Goal: Find specific page/section: Find specific page/section

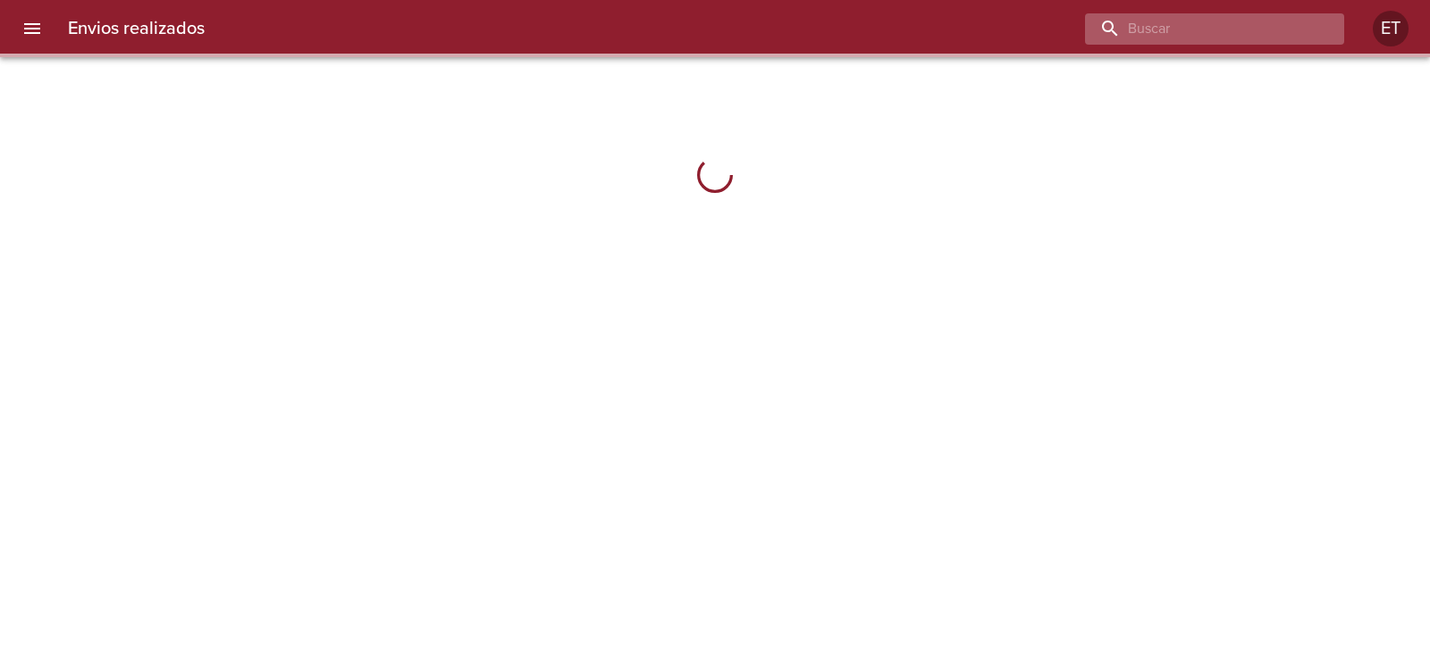
click at [1262, 26] on input "buscar" at bounding box center [1199, 28] width 229 height 31
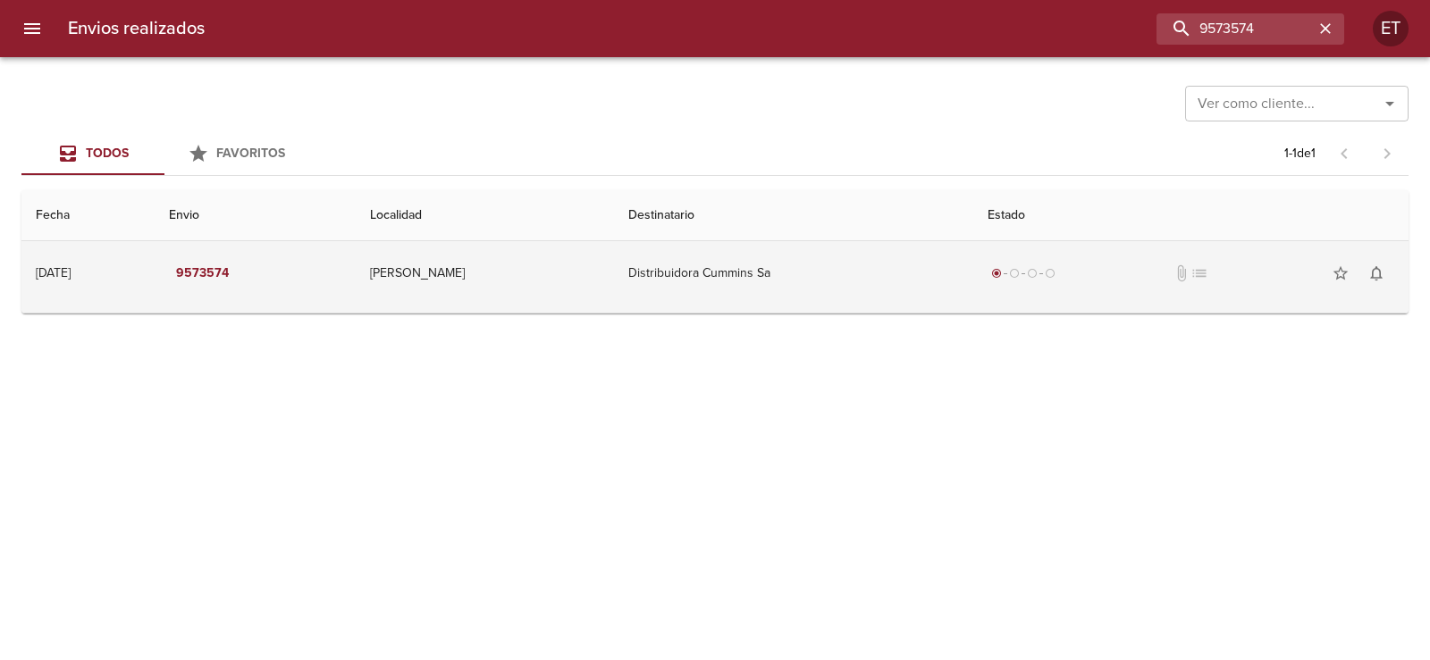
click at [716, 304] on td "Distribuidora Cummins Sa" at bounding box center [793, 273] width 358 height 64
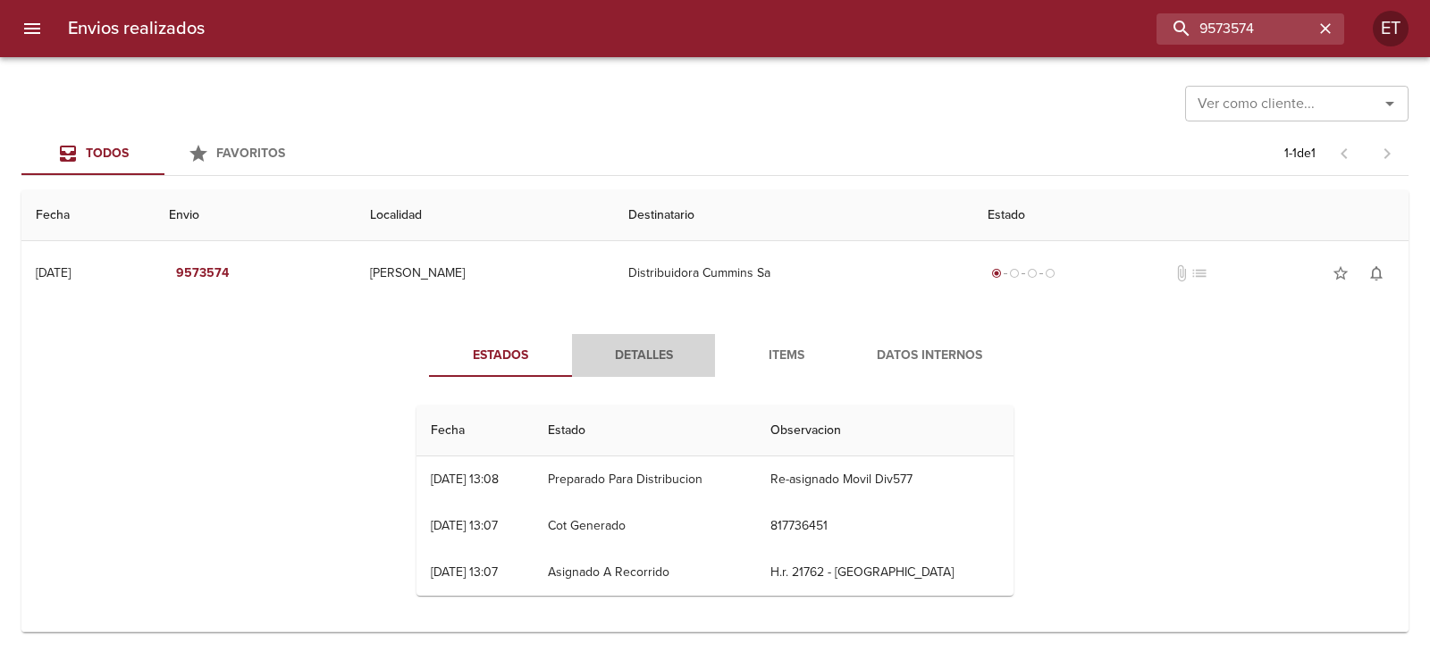
click at [644, 350] on span "Detalles" at bounding box center [644, 356] width 122 height 22
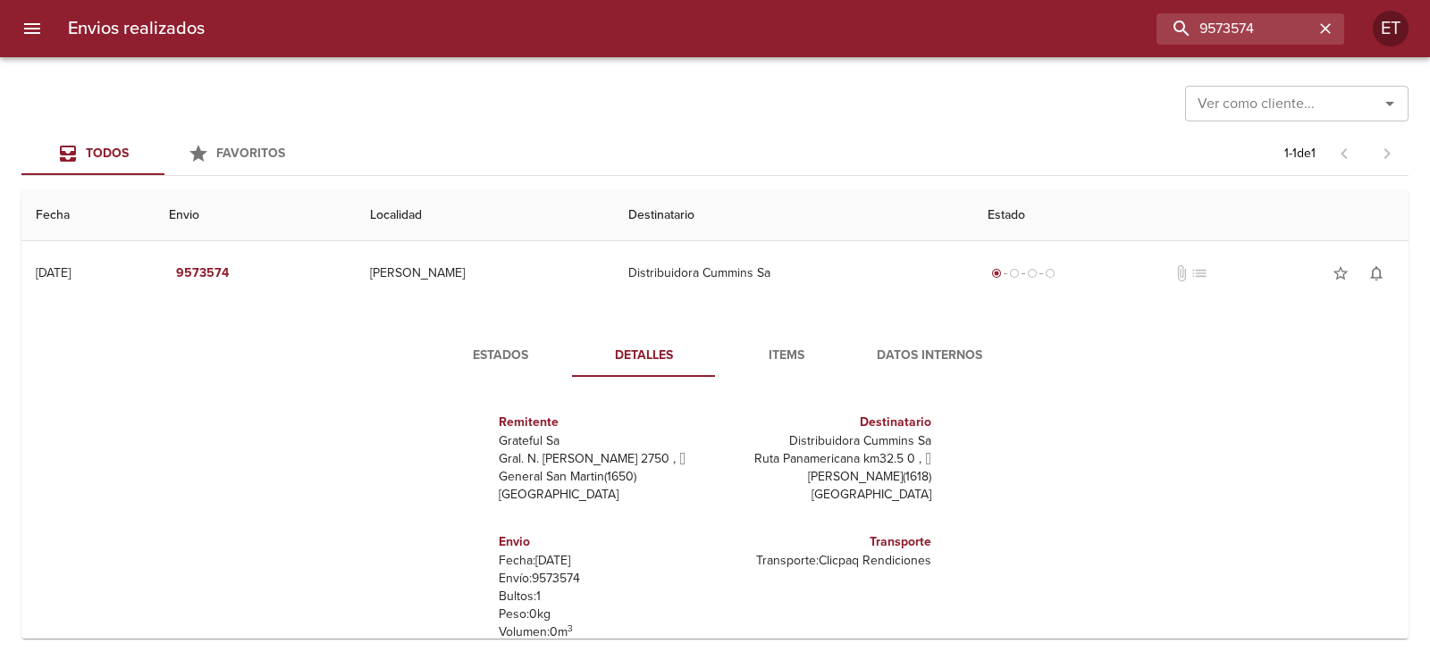
click at [773, 363] on span "Items" at bounding box center [786, 356] width 122 height 22
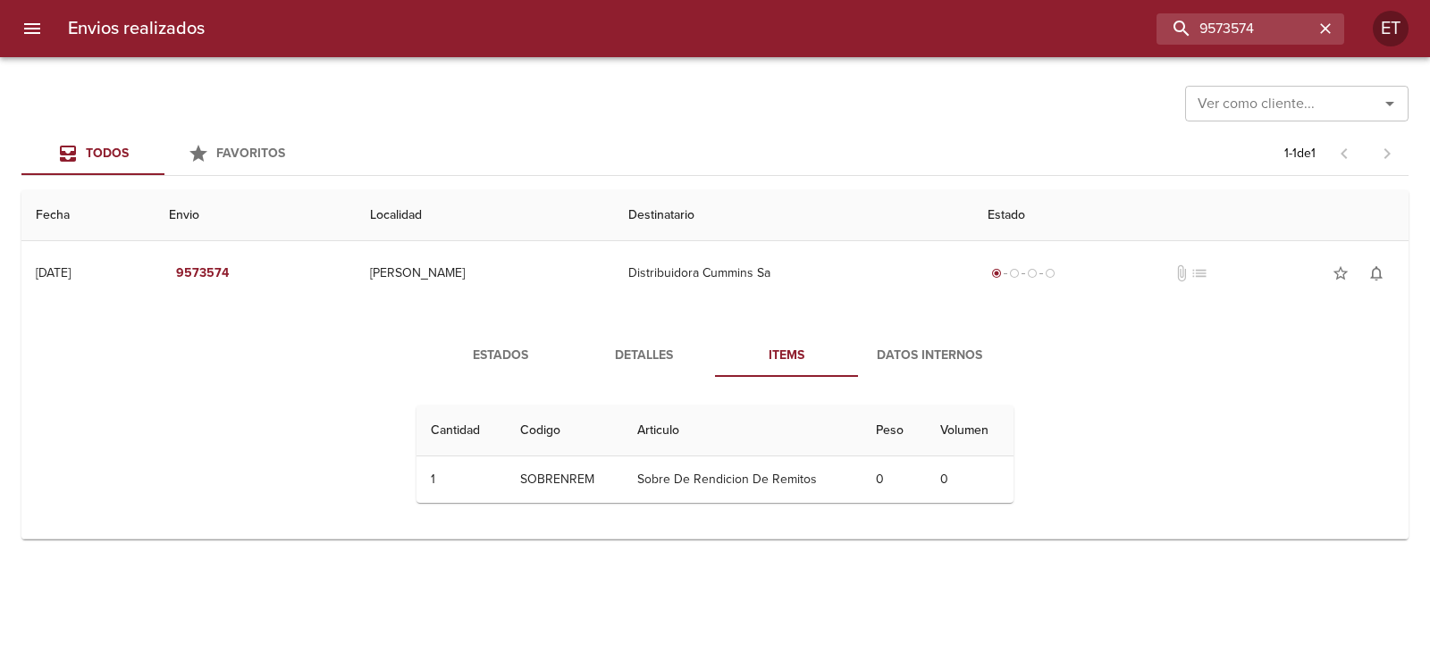
click at [1194, 362] on div "Estados Detalles Items Datos Internos Cantidad Cant. Codigo Articulo Peso Volum…" at bounding box center [715, 426] width 1358 height 226
click at [1211, 16] on input "9573574" at bounding box center [1199, 28] width 229 height 31
type input "9573733"
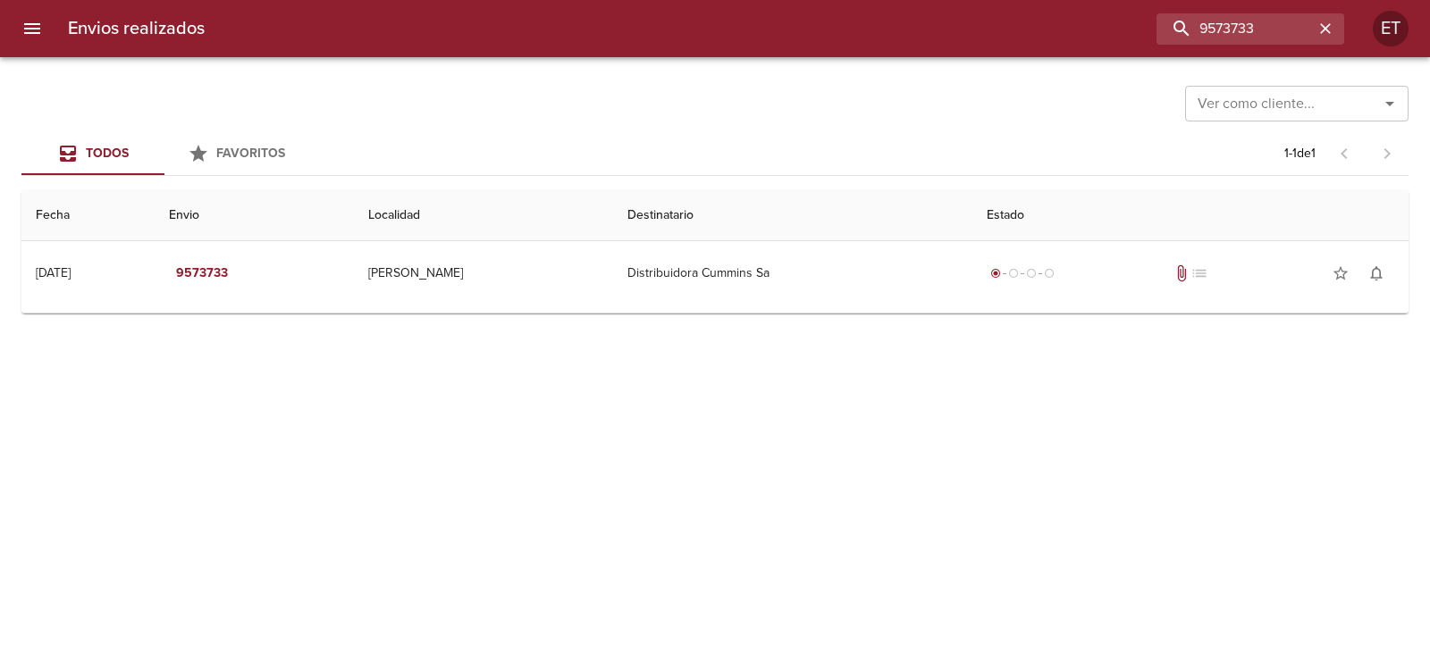
click at [871, 306] on td "Guia : 9573733" at bounding box center [714, 309] width 1387 height 7
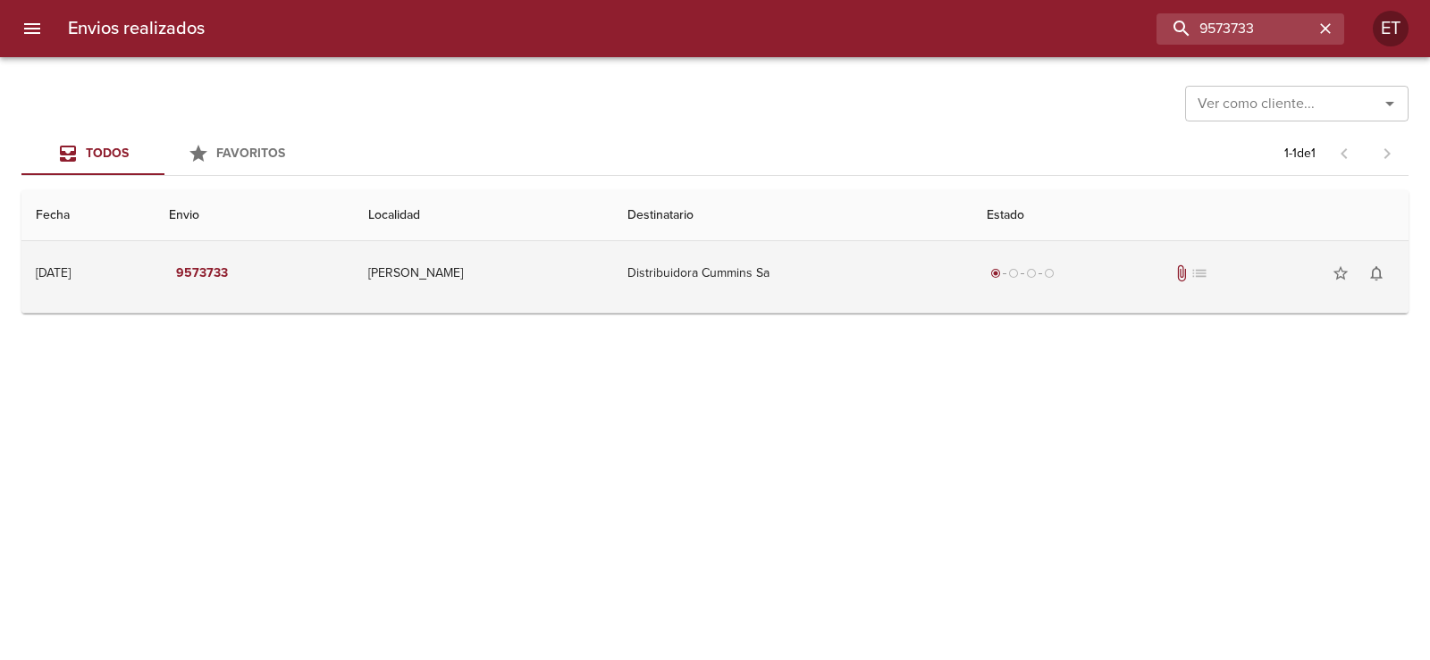
click at [856, 276] on td "Distribuidora Cummins Sa" at bounding box center [792, 273] width 359 height 64
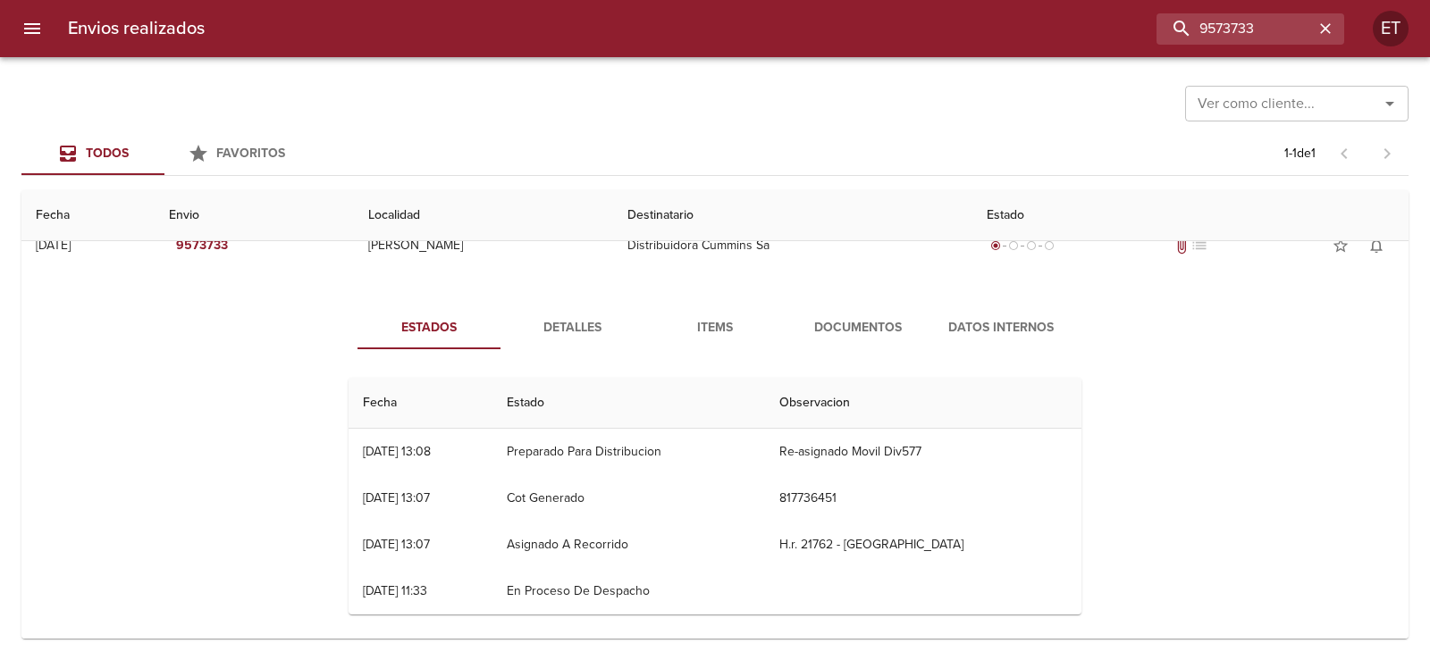
scroll to position [40, 0]
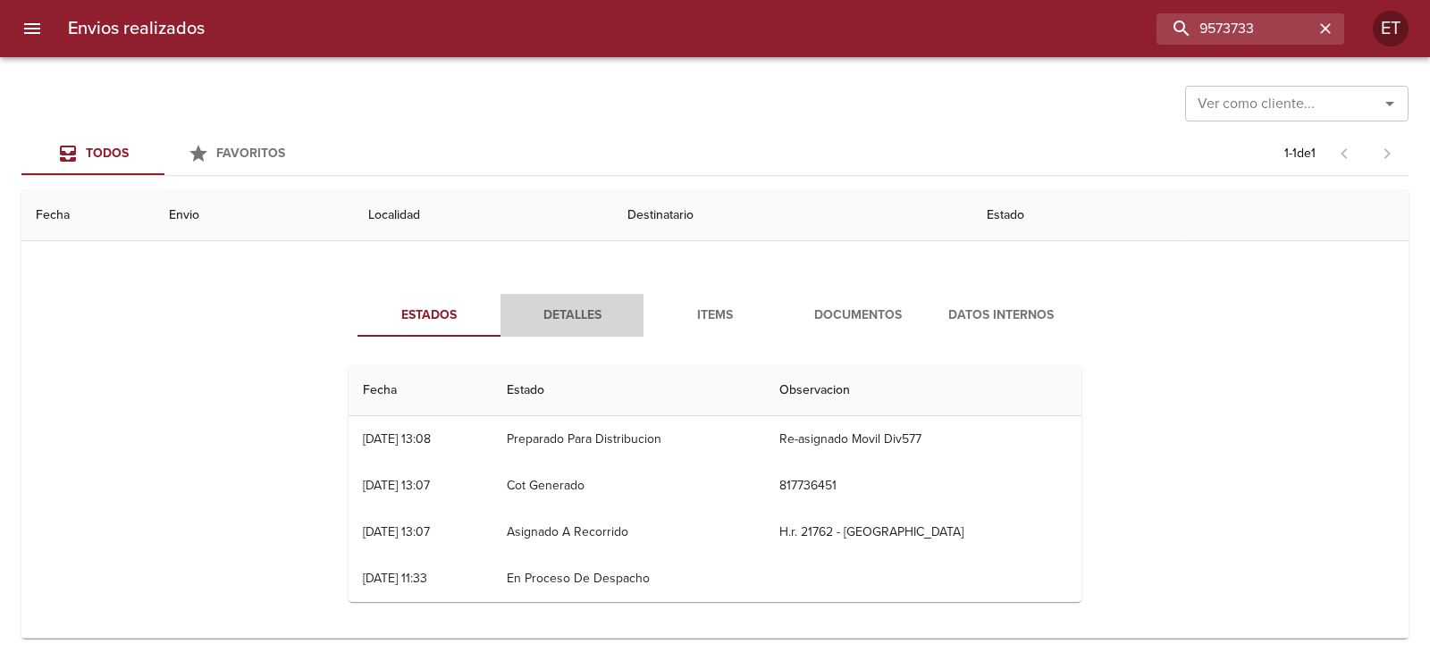
click at [575, 321] on span "Detalles" at bounding box center [572, 316] width 122 height 22
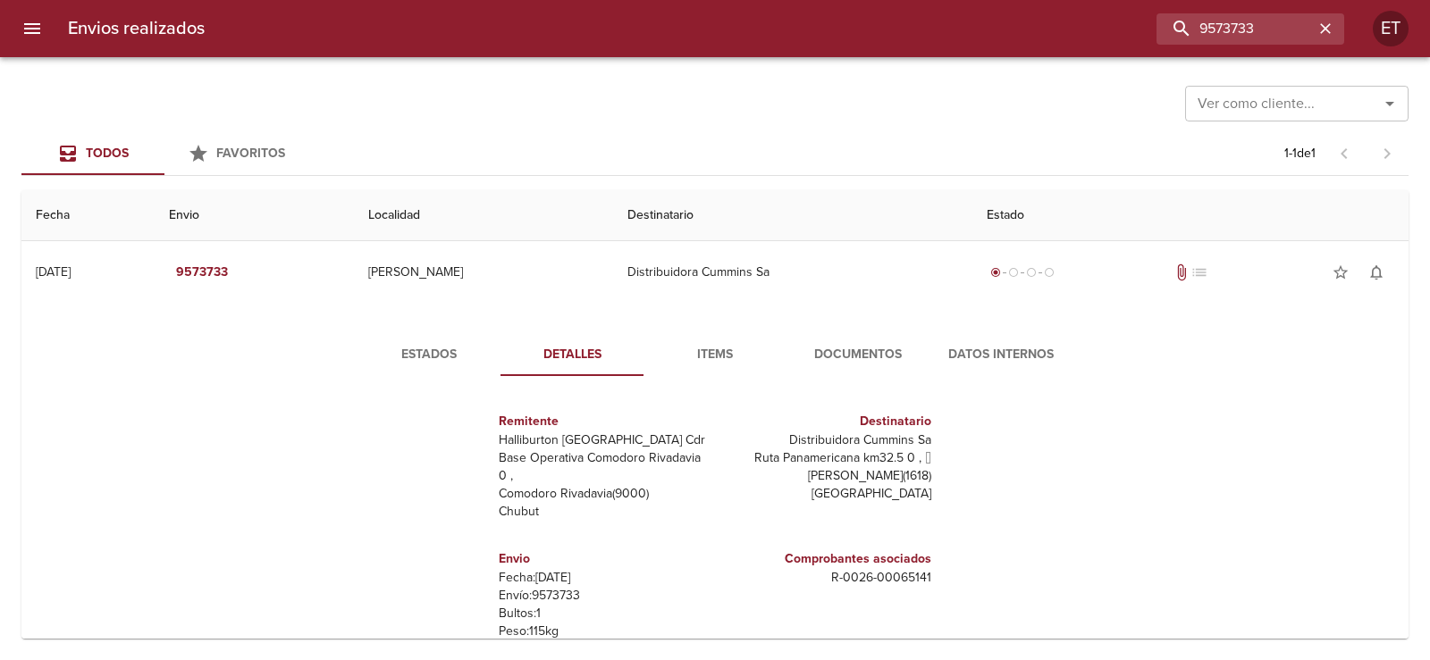
scroll to position [0, 0]
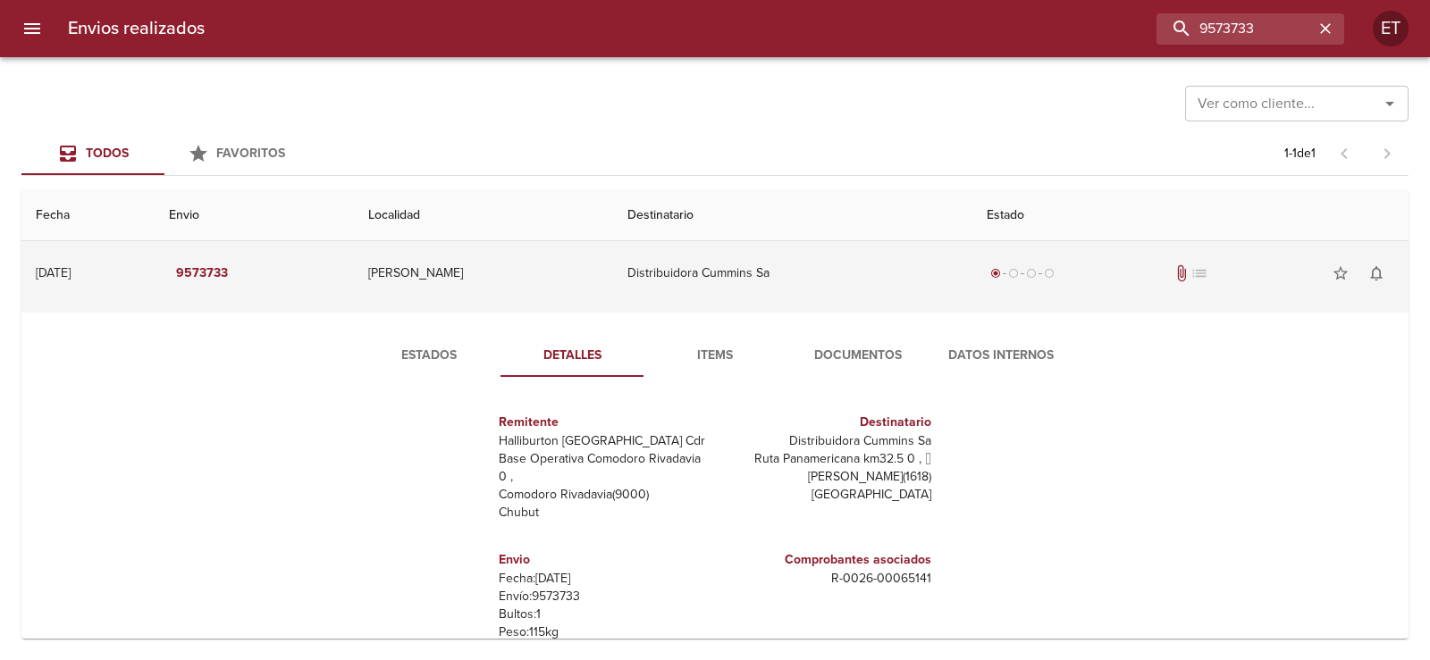
click at [1166, 286] on div "radio_button_checked radio_button_unchecked radio_button_unchecked radio_button…" at bounding box center [1189, 274] width 407 height 36
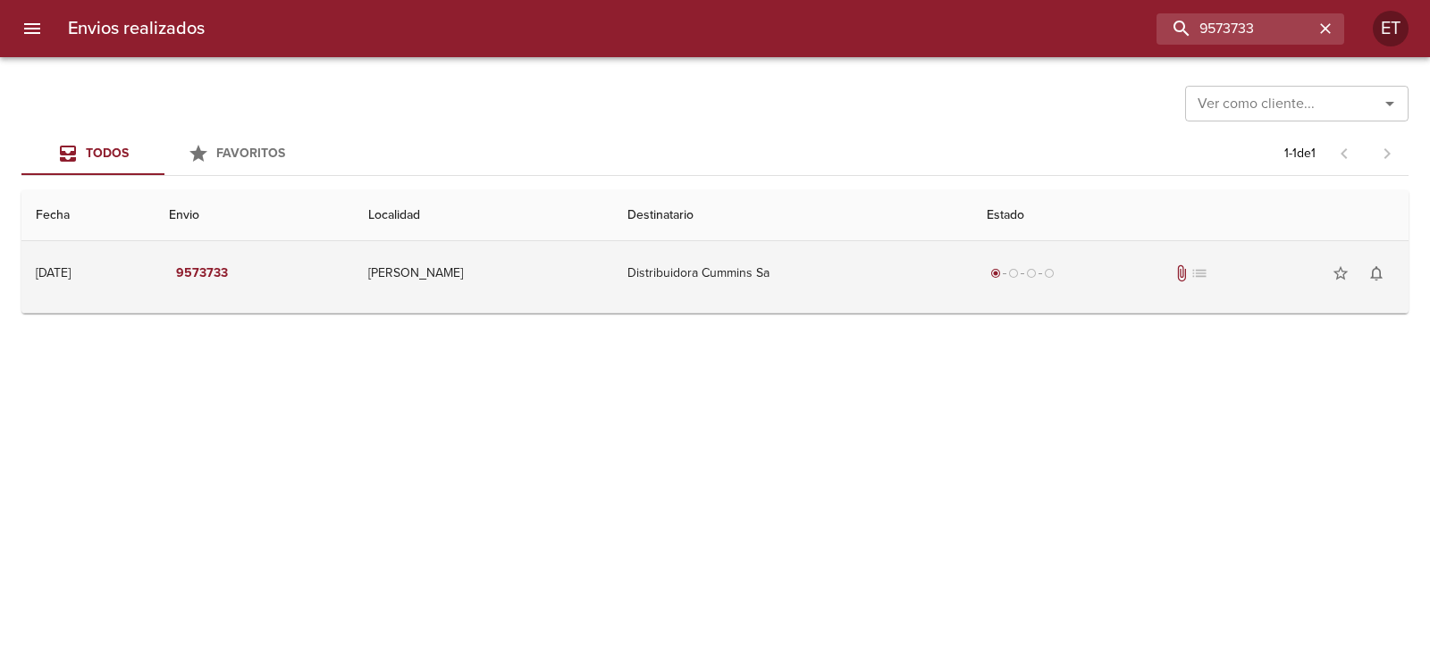
click at [1153, 282] on div "radio_button_checked radio_button_unchecked radio_button_unchecked radio_button…" at bounding box center [1189, 274] width 407 height 36
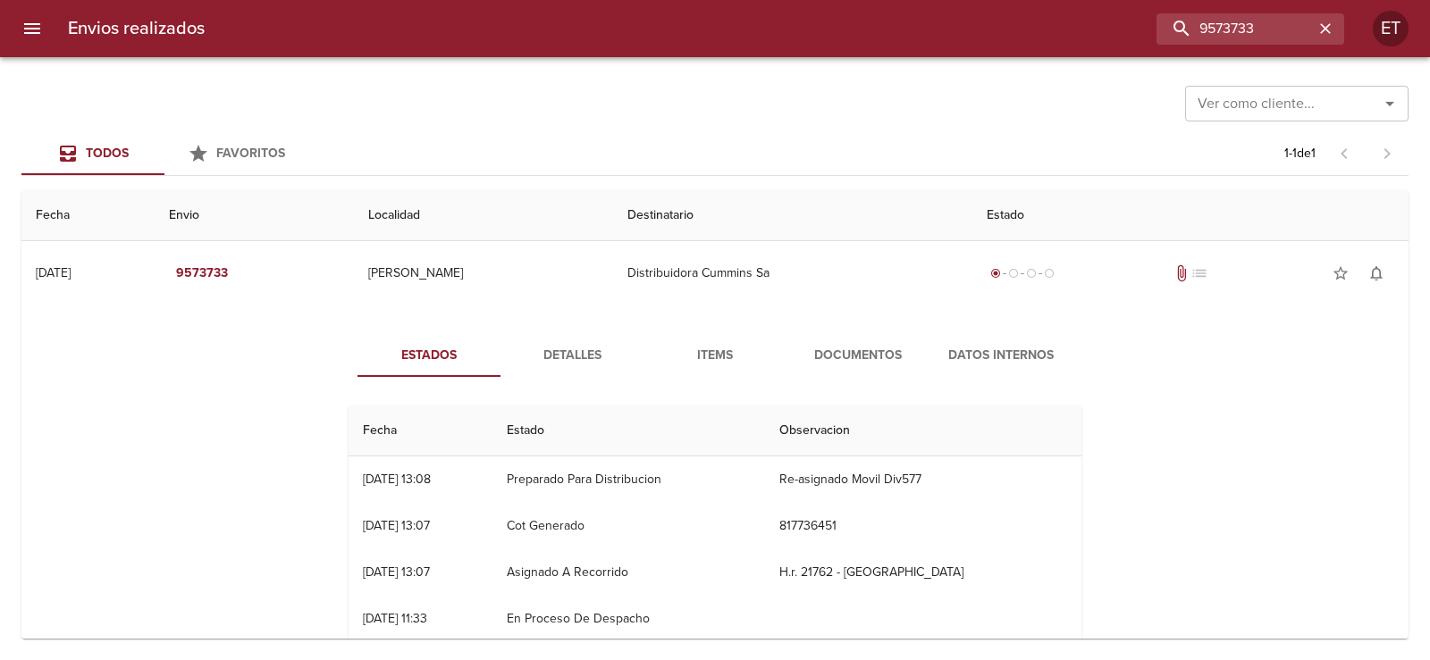
click at [901, 375] on button "Documentos" at bounding box center [857, 355] width 143 height 43
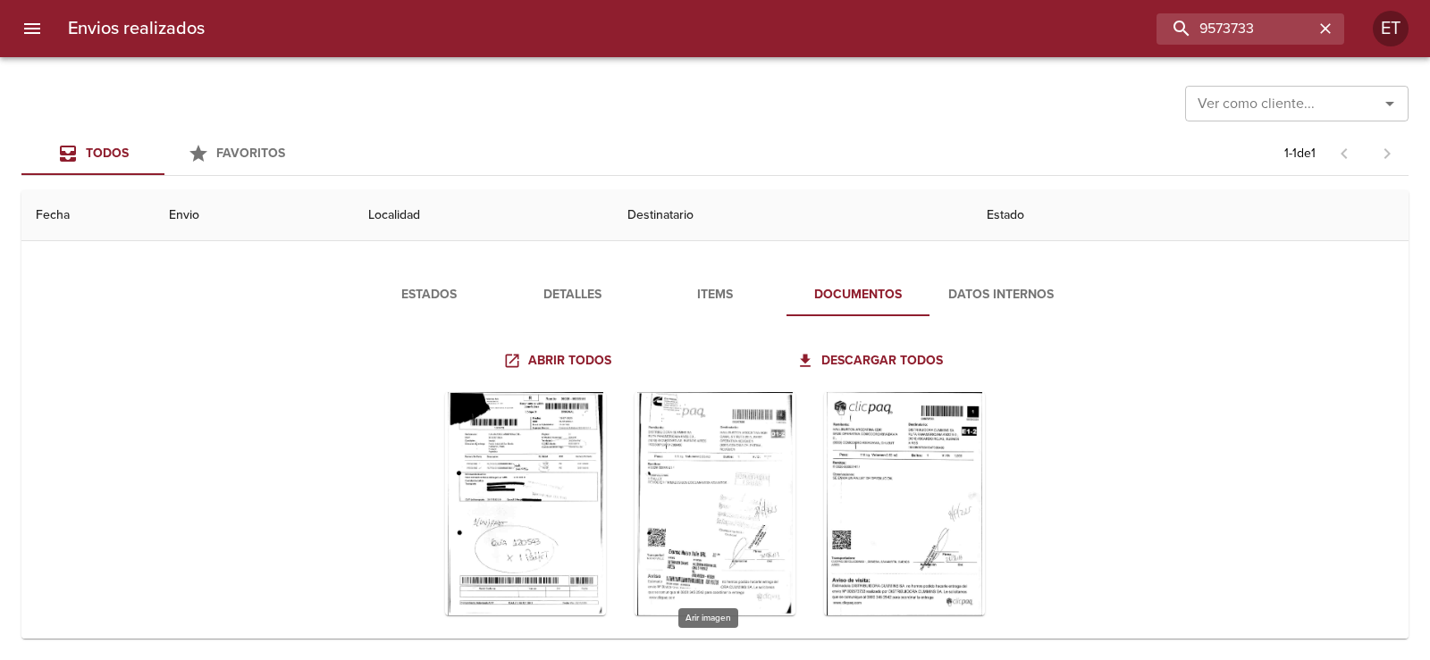
scroll to position [88, 0]
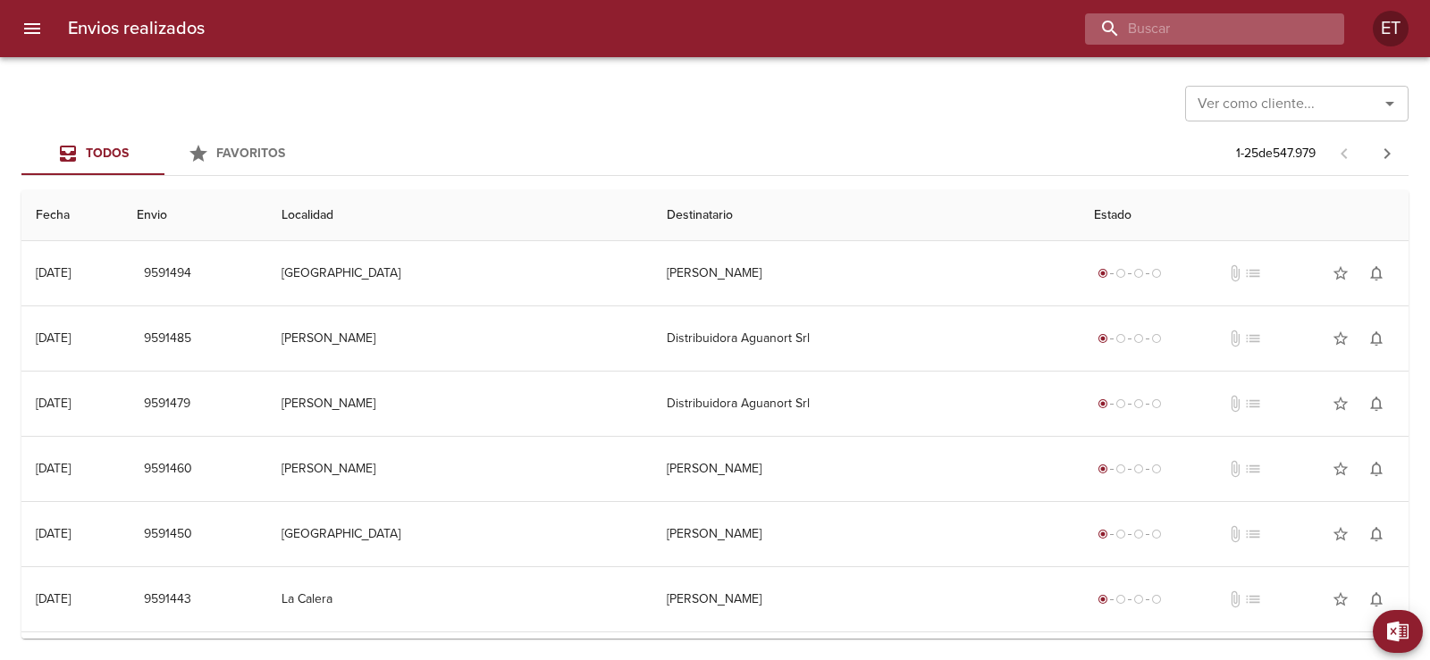
click at [1220, 25] on input "buscar" at bounding box center [1199, 28] width 229 height 31
type input "da silva"
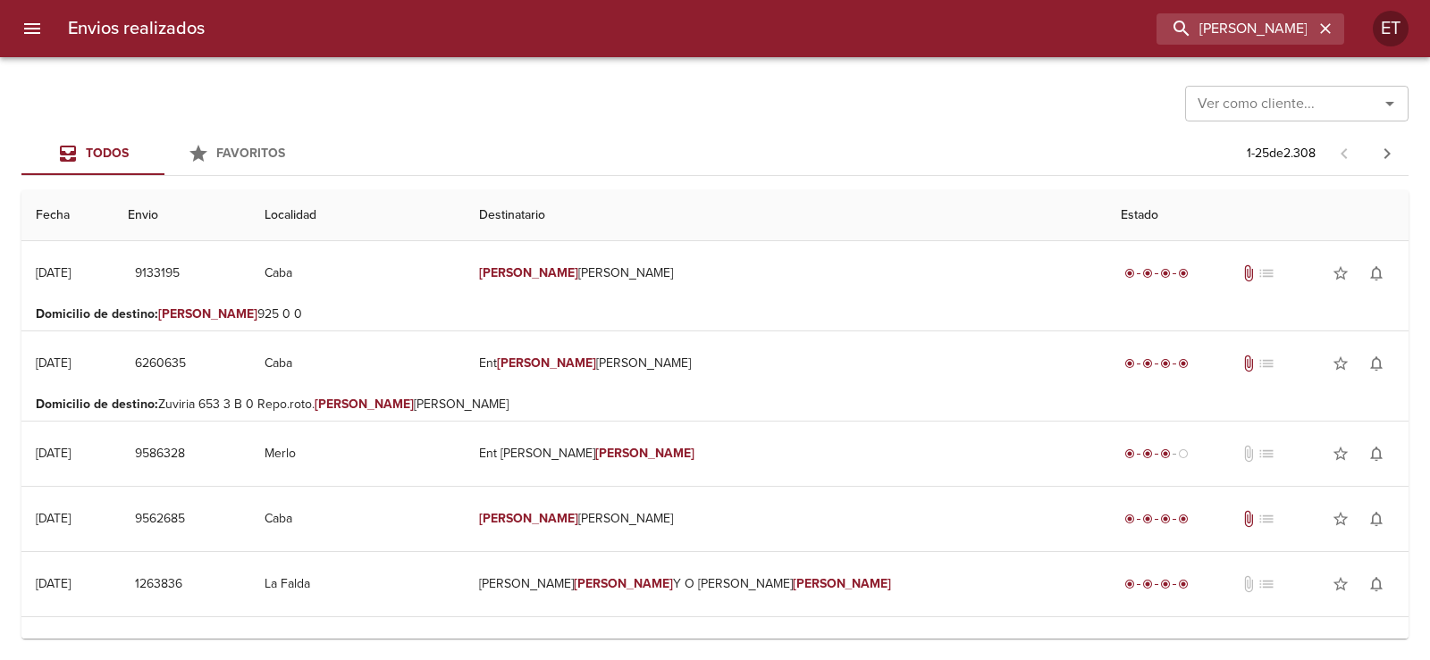
click at [1287, 104] on input "Ver como cliente..." at bounding box center [1270, 103] width 160 height 25
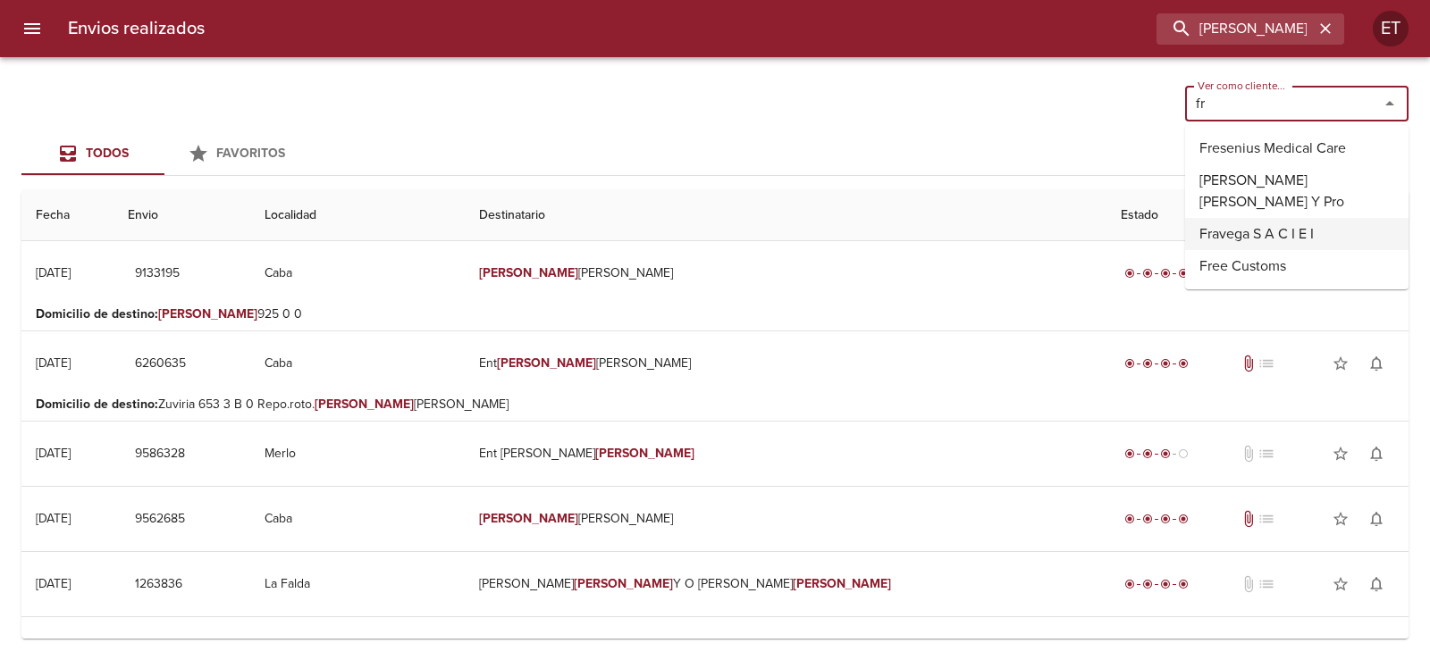
click at [1289, 237] on li "Fravega S A C I E I" at bounding box center [1296, 234] width 223 height 32
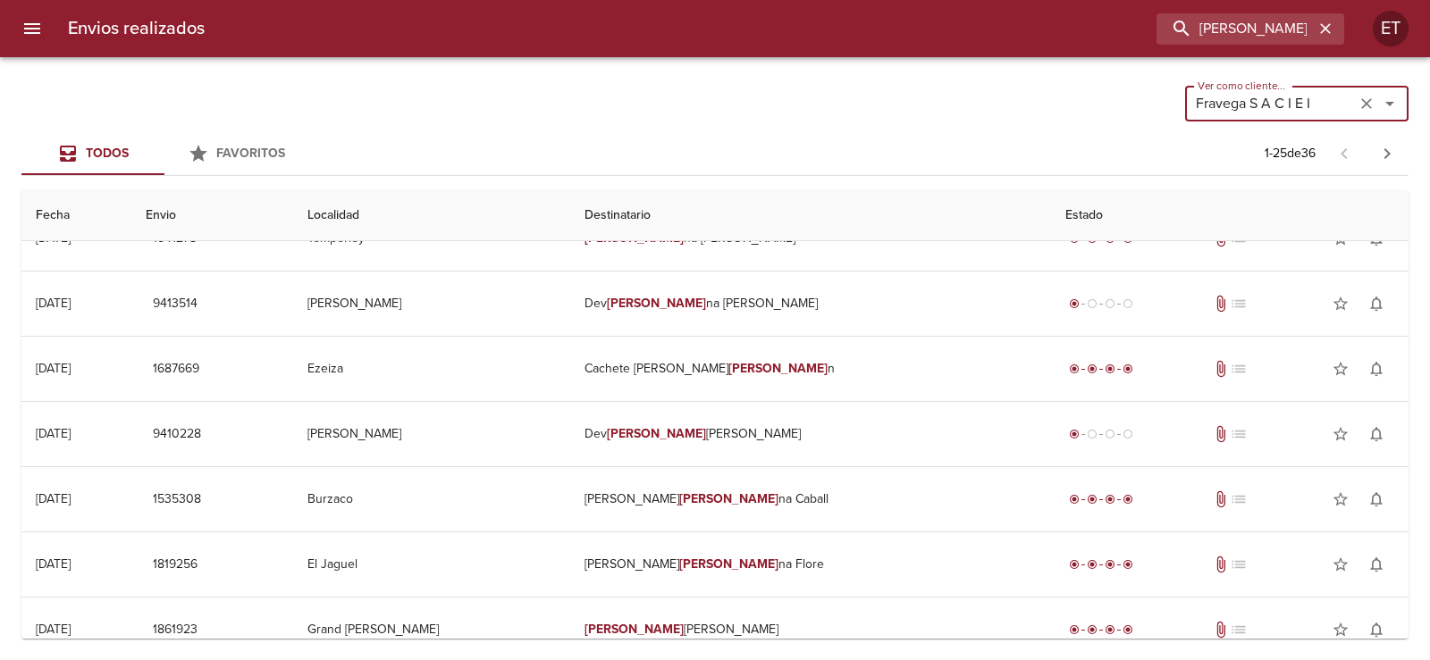
scroll to position [1233, 0]
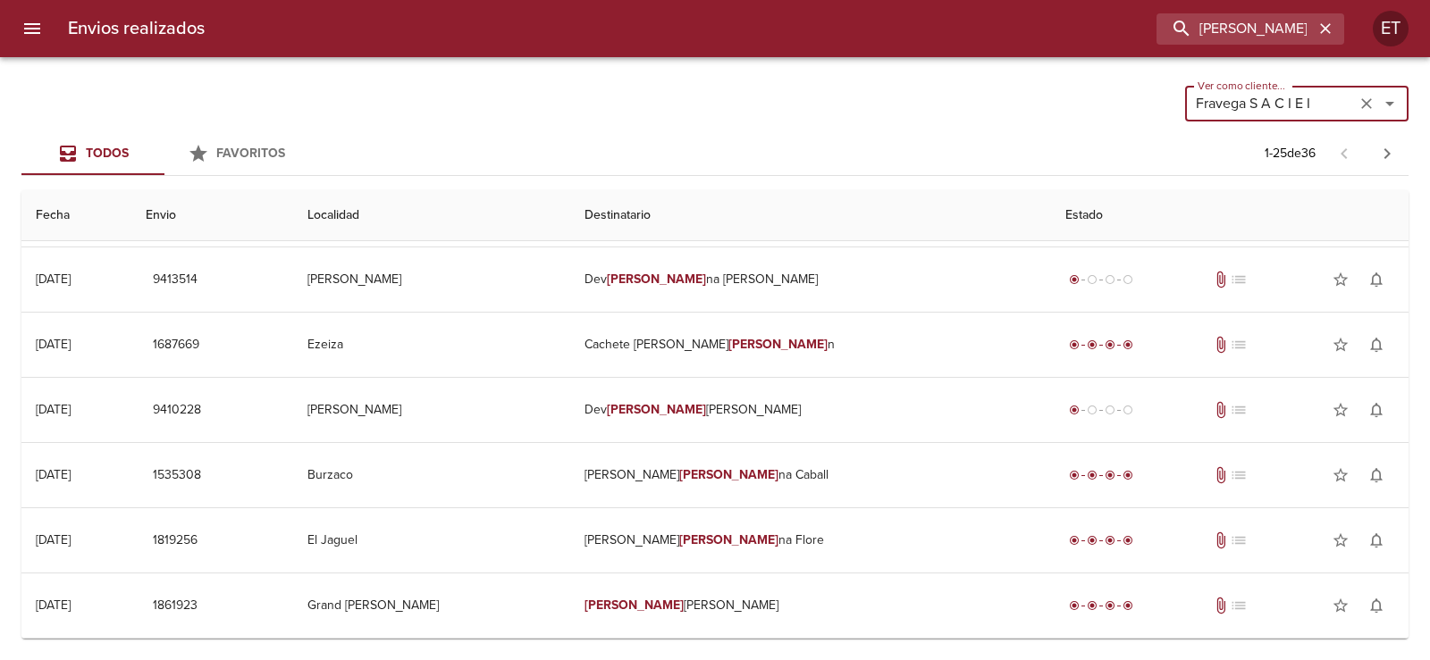
type input "Fravega S A C I E I"
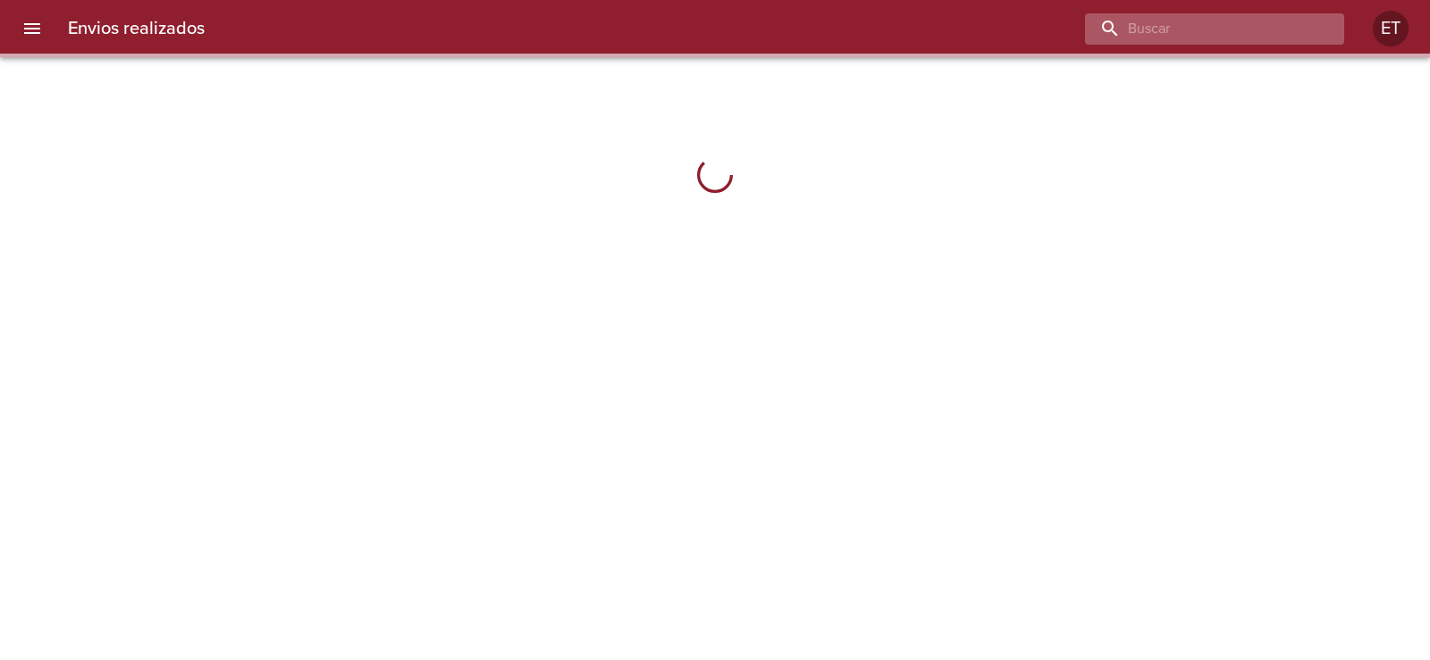
click at [1192, 31] on input "buscar" at bounding box center [1199, 28] width 229 height 31
paste input "9410246"
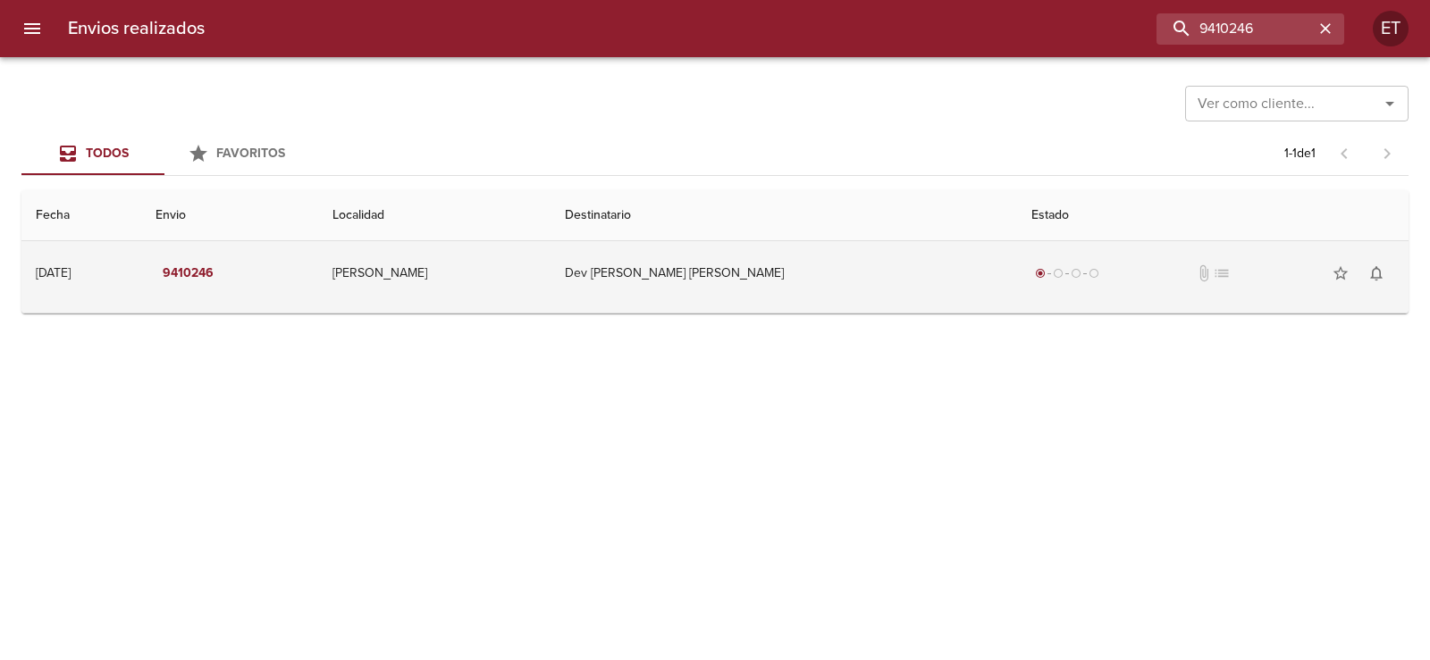
click at [959, 254] on td "Dev Stefanie Elizabeth" at bounding box center [783, 273] width 466 height 64
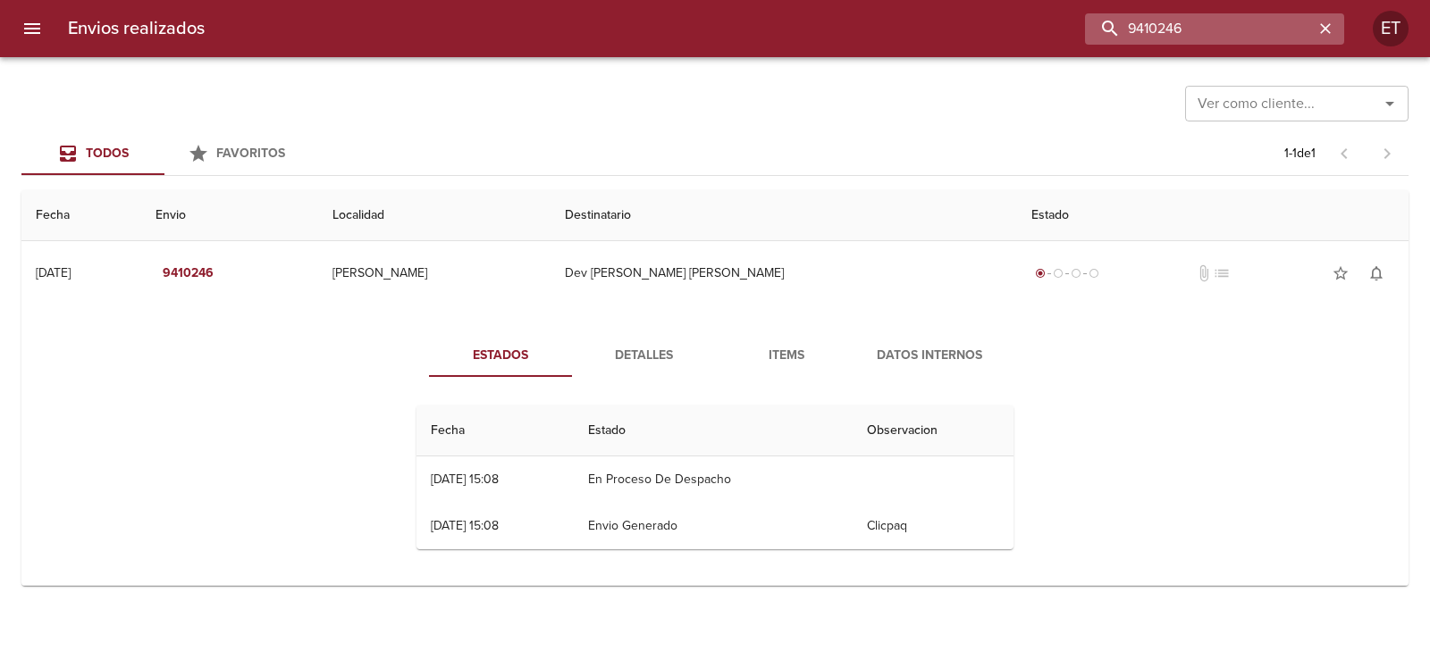
click at [1217, 35] on input "9410246" at bounding box center [1199, 28] width 229 height 31
type input "stefanie elizabeth"
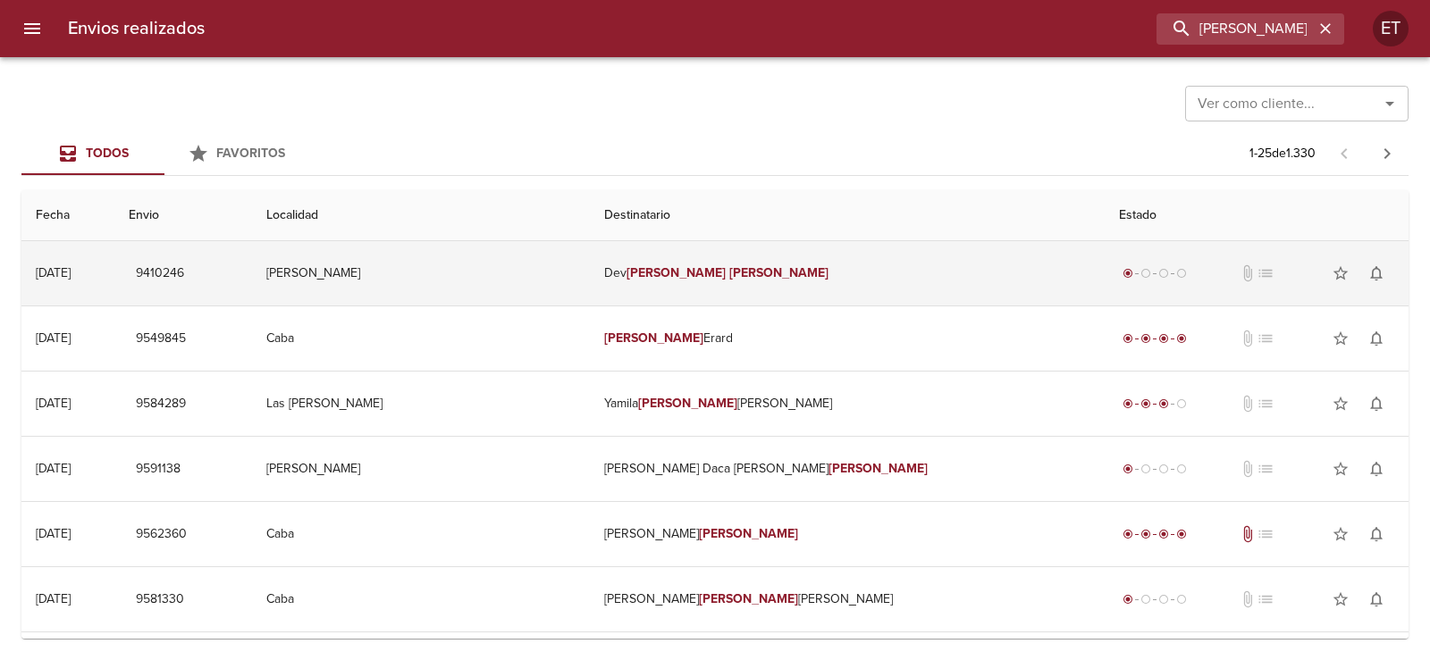
click at [725, 278] on em "Stefanie" at bounding box center [675, 272] width 99 height 15
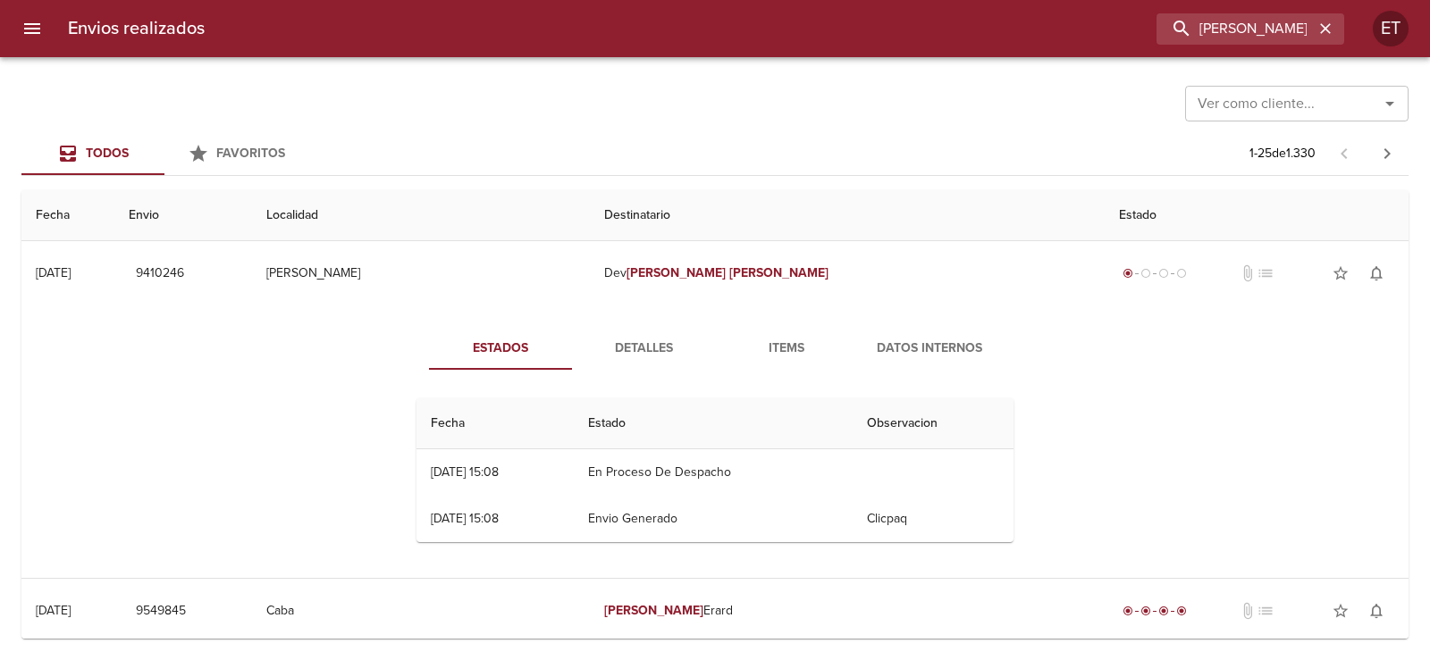
click at [626, 341] on span "Detalles" at bounding box center [644, 349] width 122 height 22
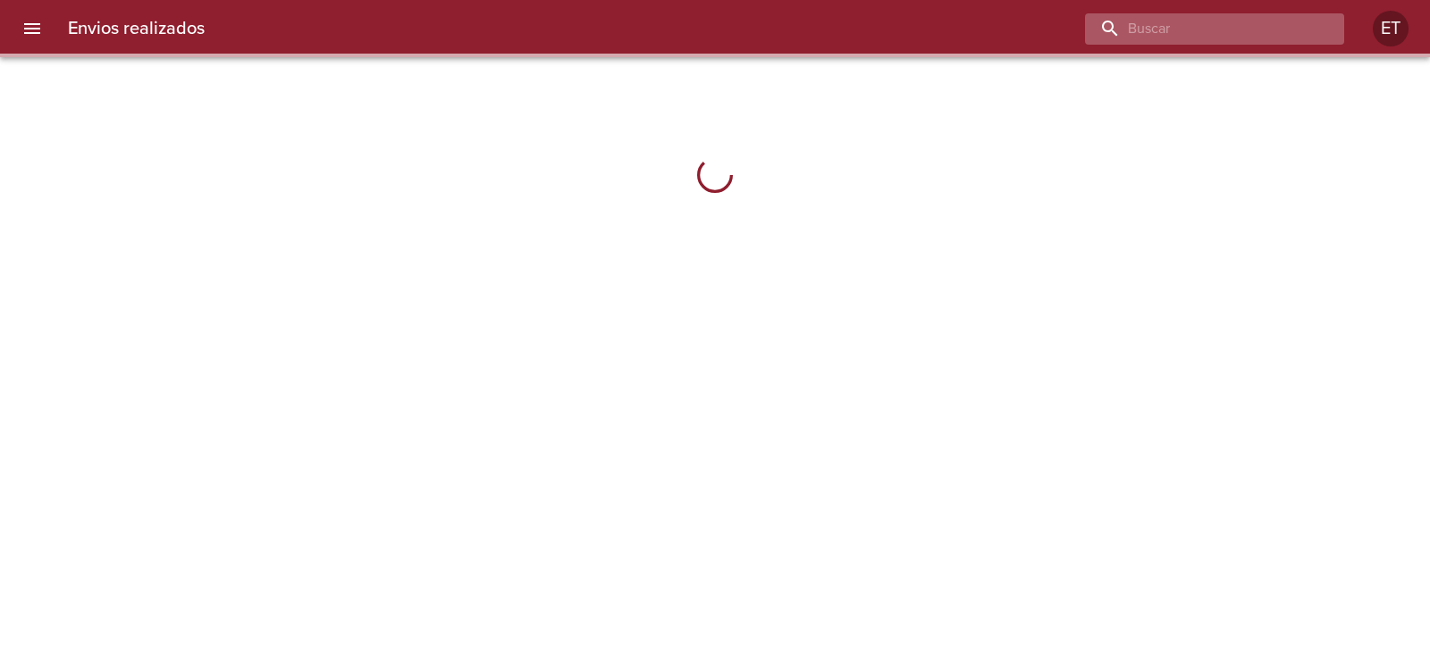
click at [1273, 35] on input "buscar" at bounding box center [1199, 28] width 229 height 31
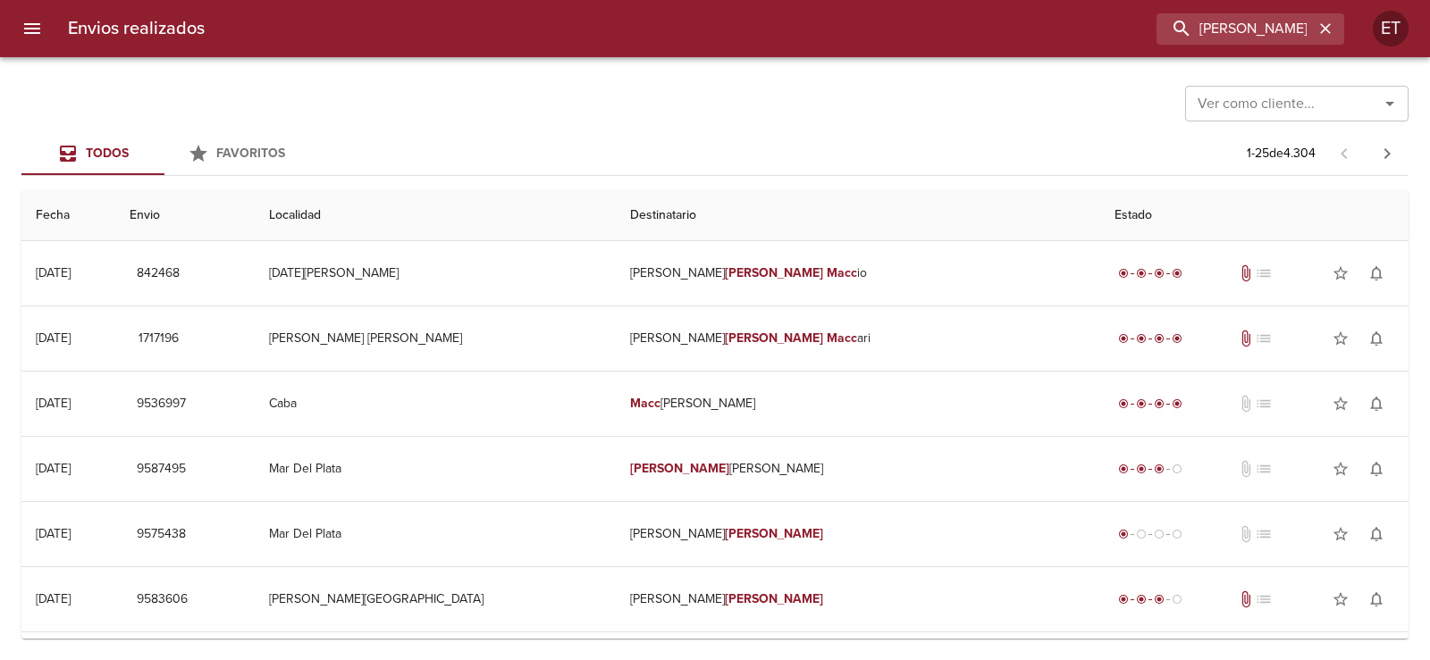
click at [1260, 101] on input "Ver como cliente..." at bounding box center [1270, 103] width 160 height 25
click at [1245, 23] on input "ADRIAN MACC" at bounding box center [1199, 28] width 229 height 31
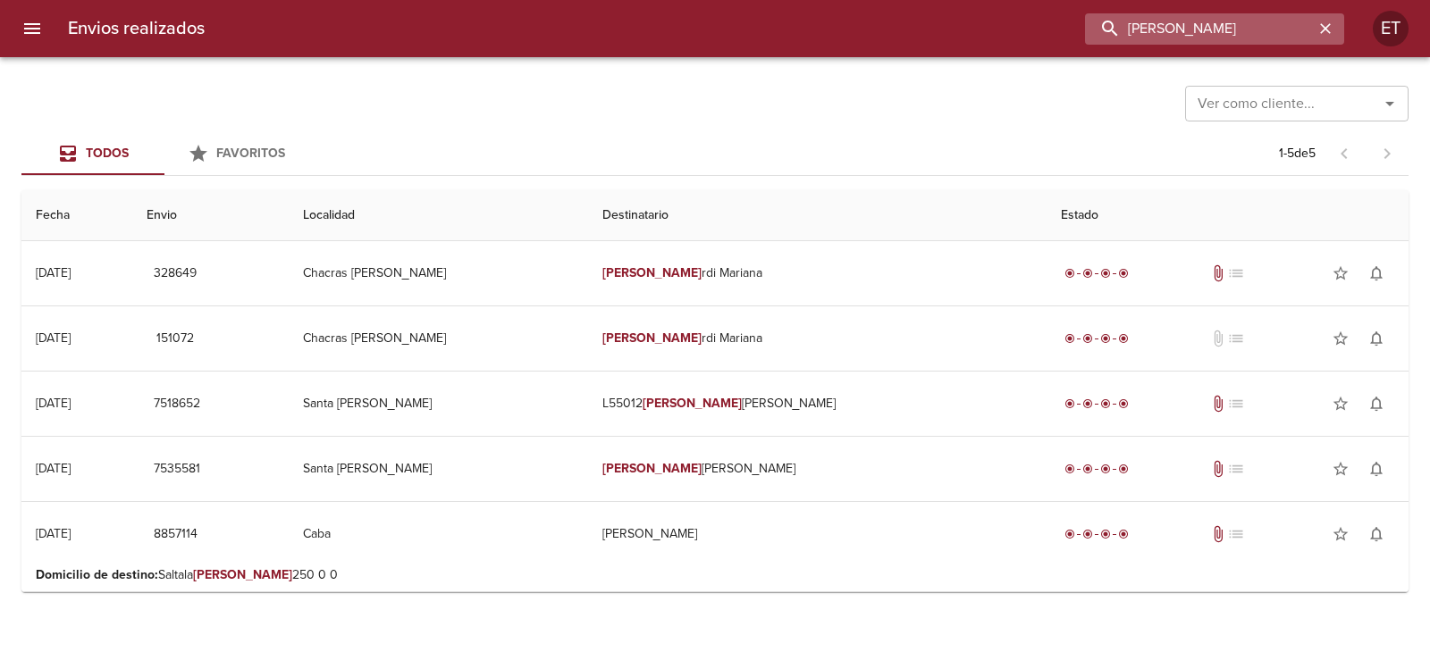
click at [1143, 44] on input "MACCIA" at bounding box center [1199, 28] width 229 height 31
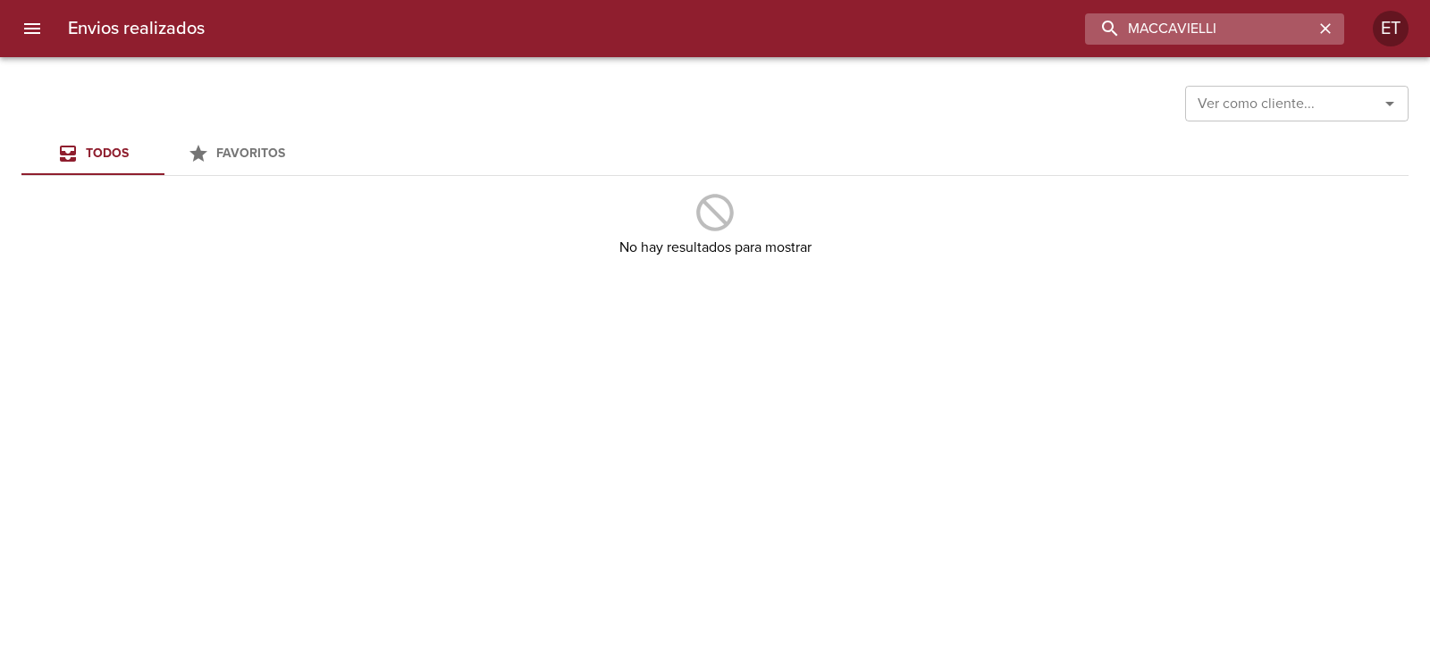
click at [1156, 29] on input "MACCAVIELLI" at bounding box center [1199, 28] width 229 height 31
type input "MACAVIELLI"
click at [1225, 13] on input "MACAVIELLI" at bounding box center [1199, 28] width 229 height 31
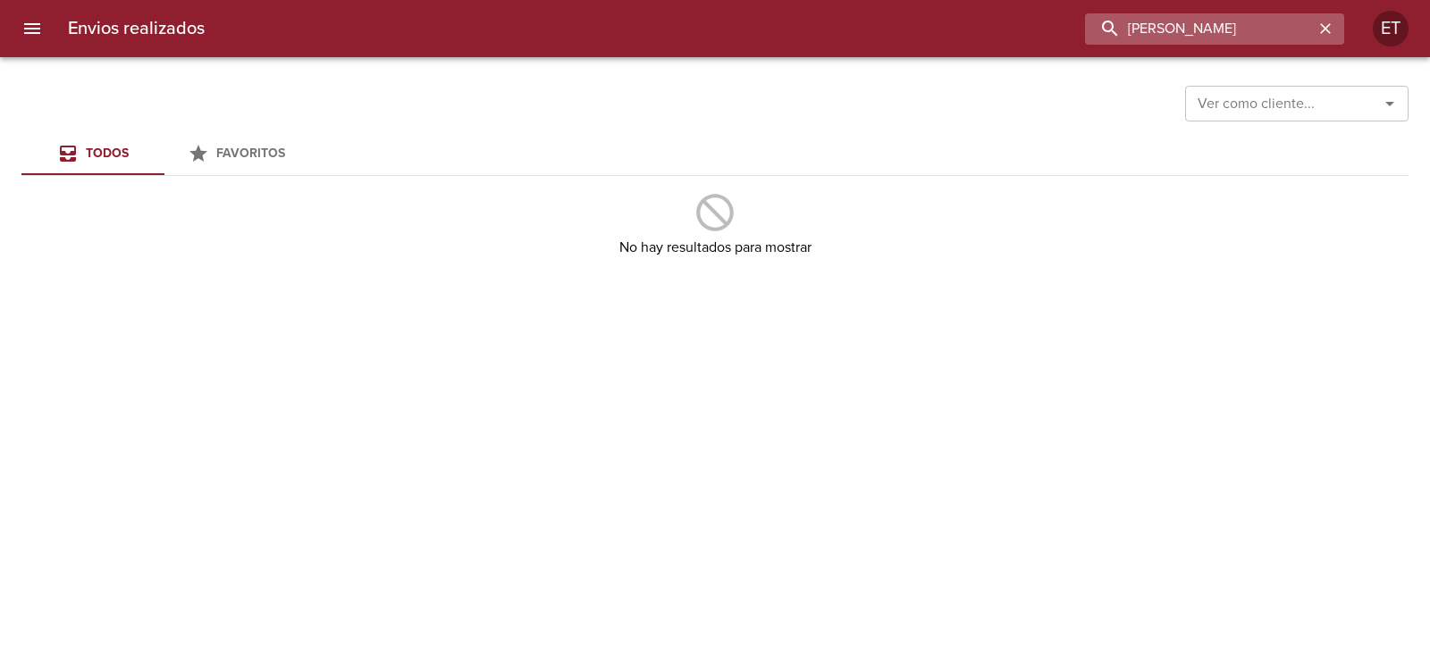
type input "ADRIAN"
